Goal: Complete application form

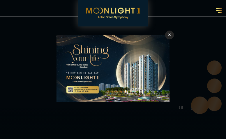
type input "HVnTGasrIY"
type input "5594563610"
type input "[EMAIL_ADDRESS][DOMAIN_NAME]"
checkbox input "false"
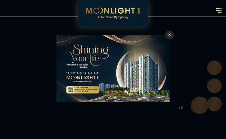
checkbox input "true"
checkbox input "false"
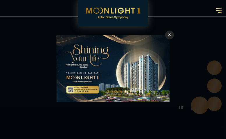
checkbox input "false"
type input "WqVtCImgGW"
type input "5371488589"
type input "[EMAIL_ADDRESS][DOMAIN_NAME]"
checkbox input "false"
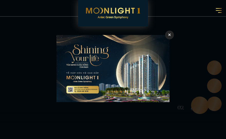
checkbox input "false"
checkbox input "true"
checkbox input "false"
checkbox input "true"
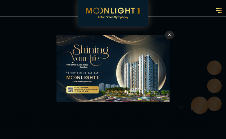
checkbox input "false"
